Goal: Submit feedback/report problem

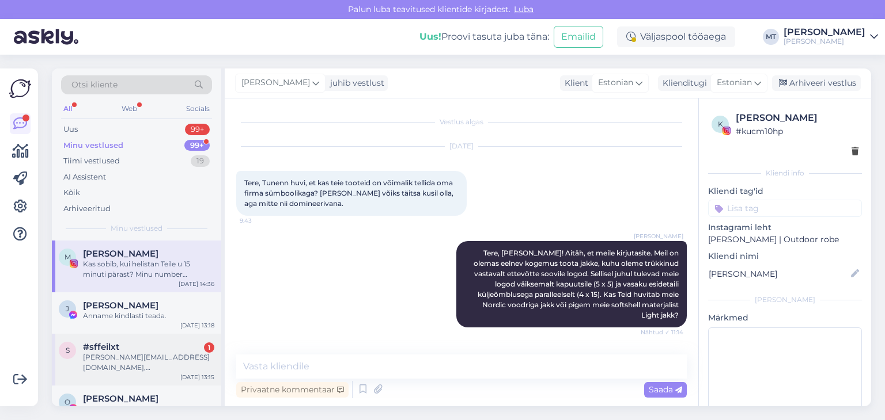
scroll to position [105, 0]
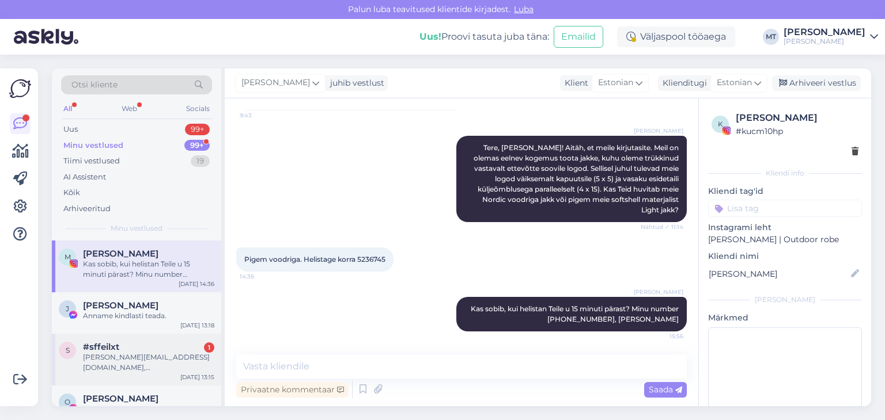
click at [119, 357] on div "[PERSON_NAME][EMAIL_ADDRESS][DOMAIN_NAME], [PHONE_NUMBER], Ette tänades, [PERSO…" at bounding box center [148, 362] width 131 height 21
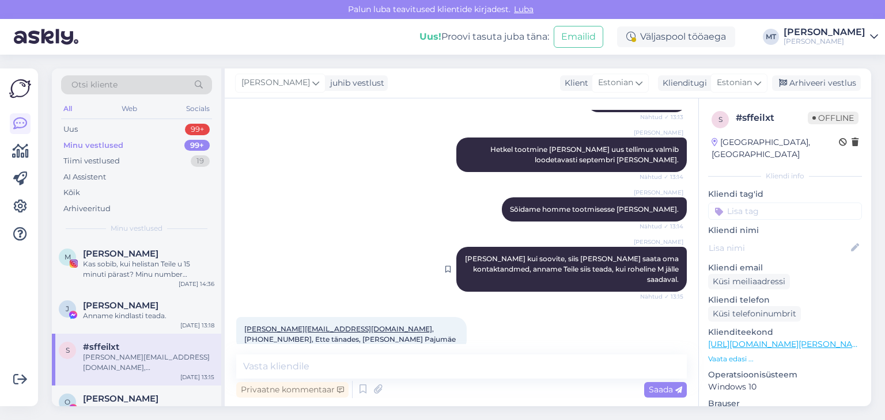
scroll to position [142, 0]
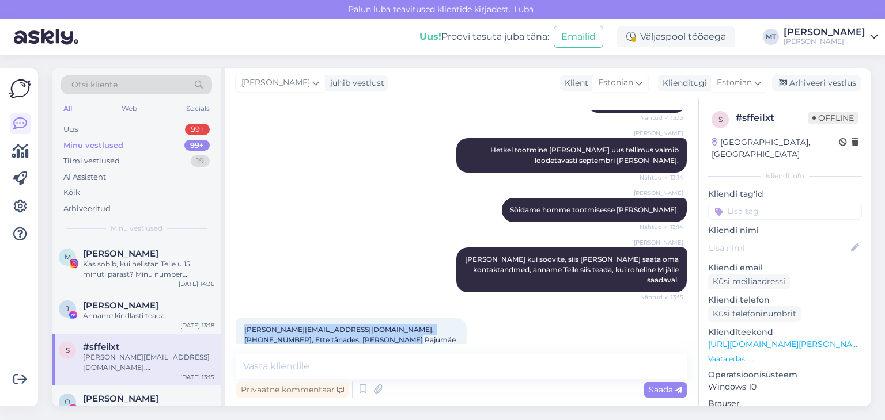
drag, startPoint x: 453, startPoint y: 316, endPoint x: 244, endPoint y: 316, distance: 209.1
click at [244, 318] on div "[PERSON_NAME][EMAIL_ADDRESS][DOMAIN_NAME] , [PHONE_NUMBER], Ette tänades, [PERS…" at bounding box center [351, 335] width 230 height 35
copy span "[PERSON_NAME][EMAIL_ADDRESS][DOMAIN_NAME] , [PHONE_NUMBER], Ette tänades, [PERS…"
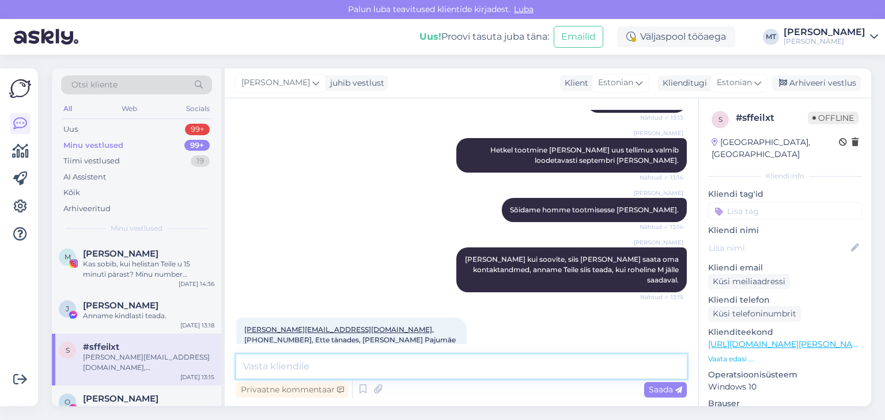
click at [256, 367] on textarea at bounding box center [461, 367] width 450 height 24
click at [332, 361] on textarea at bounding box center [461, 367] width 450 height 24
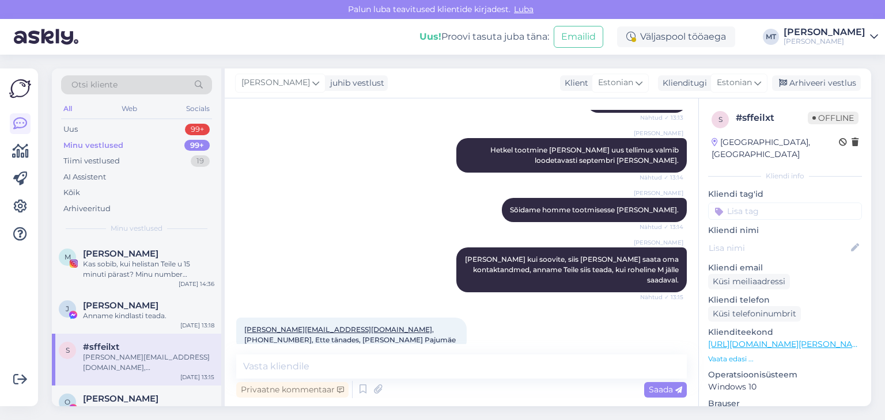
click at [335, 380] on div "Privaatne kommentaar Saada" at bounding box center [461, 390] width 450 height 22
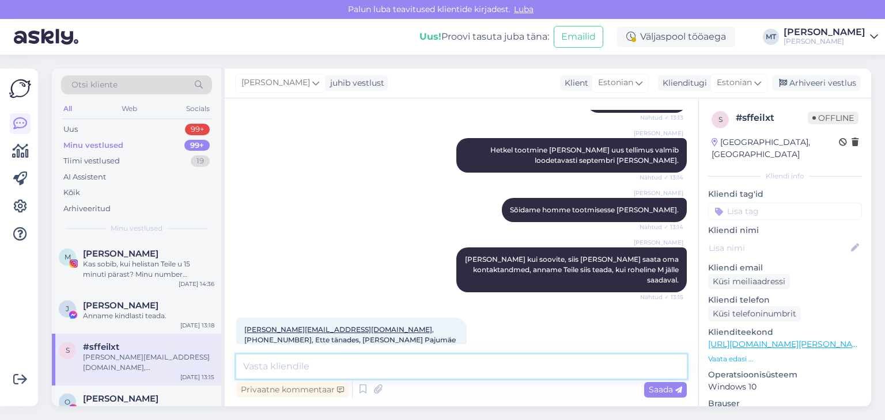
click at [306, 371] on textarea at bounding box center [461, 367] width 450 height 24
click at [368, 367] on textarea "Aitäh! [PERSON_NAME], kui toted valmis." at bounding box center [461, 367] width 450 height 24
type textarea "Aitäh! [PERSON_NAME], kui tooted valmis."
